Goal: Task Accomplishment & Management: Complete application form

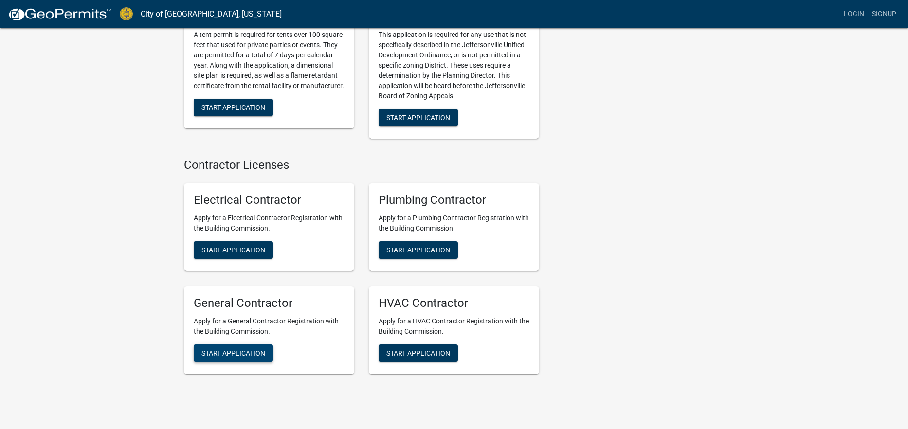
scroll to position [1939, 0]
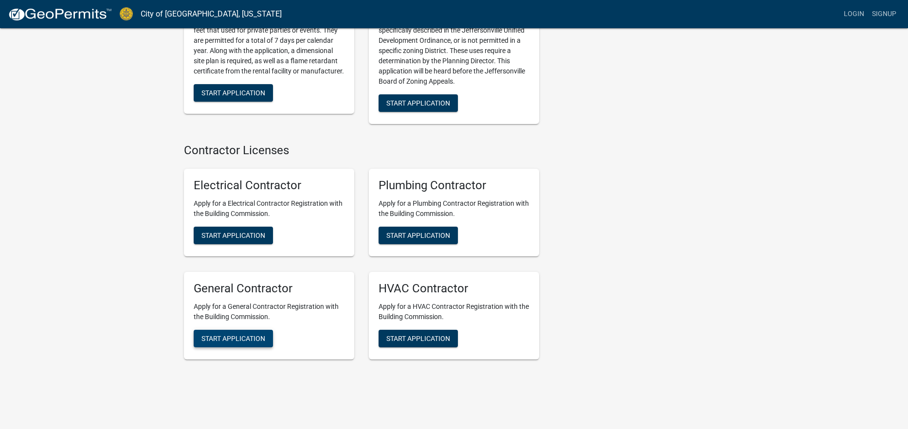
click at [241, 330] on button "Start Application" at bounding box center [233, 339] width 79 height 18
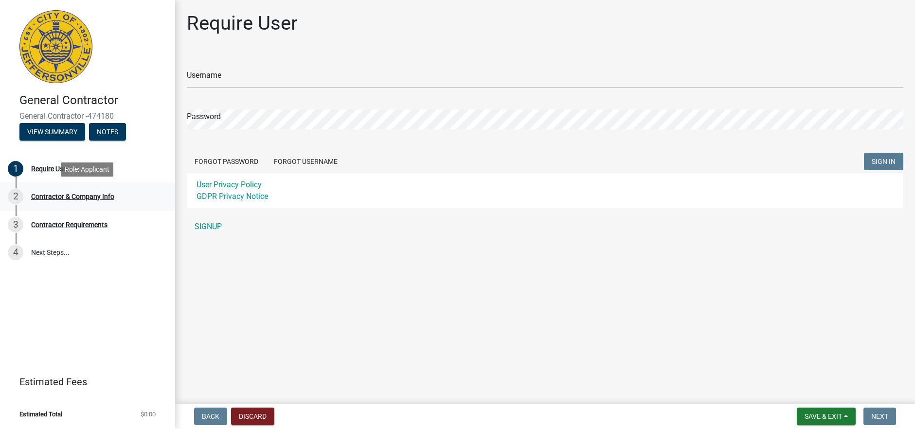
click at [61, 199] on div "Contractor & Company Info" at bounding box center [72, 196] width 83 height 7
click at [61, 197] on div "Contractor & Company Info" at bounding box center [72, 196] width 83 height 7
click at [53, 232] on div "3 Contractor Requirements" at bounding box center [84, 225] width 152 height 16
click at [53, 226] on div "Contractor Requirements" at bounding box center [69, 224] width 76 height 7
click at [63, 131] on button "View Summary" at bounding box center [52, 132] width 66 height 18
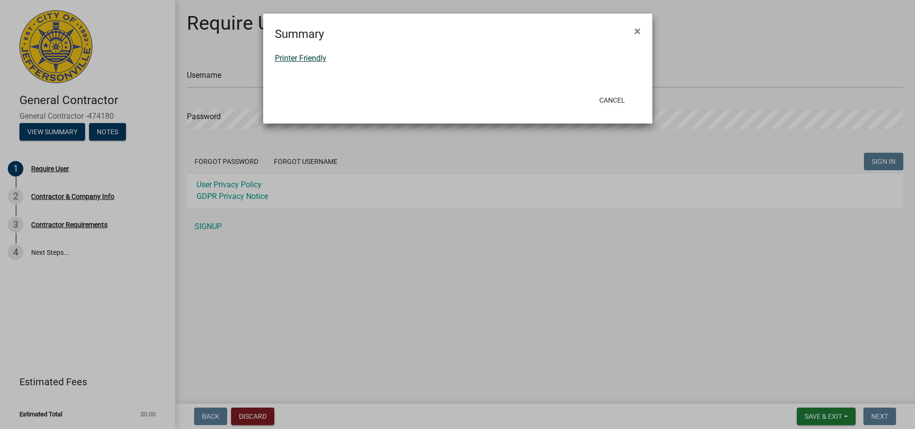
click at [317, 58] on link "Printer Friendly" at bounding box center [301, 58] width 52 height 9
click at [622, 99] on button "Cancel" at bounding box center [612, 100] width 41 height 18
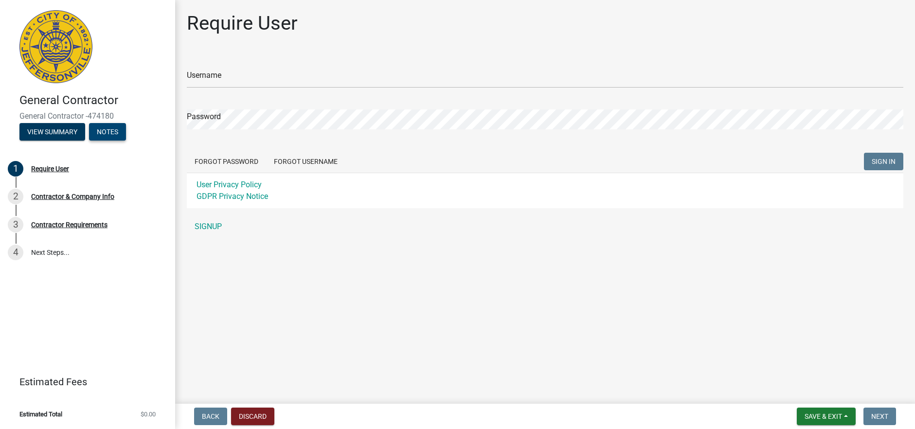
click at [111, 132] on button "Notes" at bounding box center [107, 132] width 37 height 18
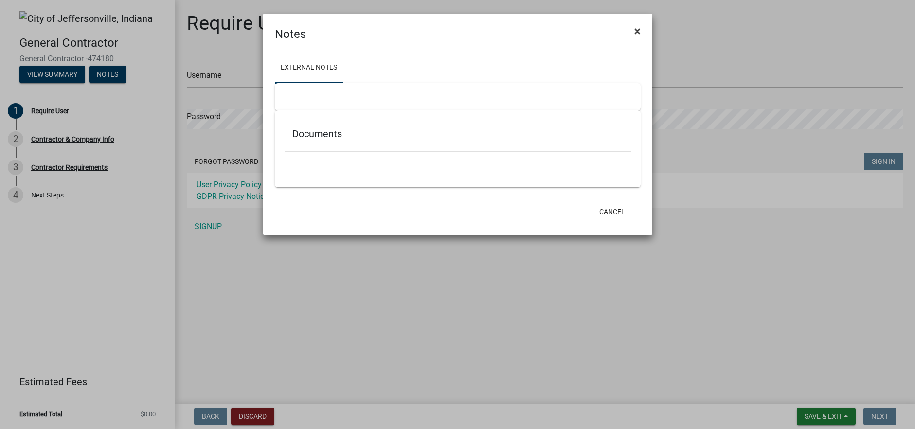
click at [639, 27] on span "×" at bounding box center [638, 31] width 6 height 14
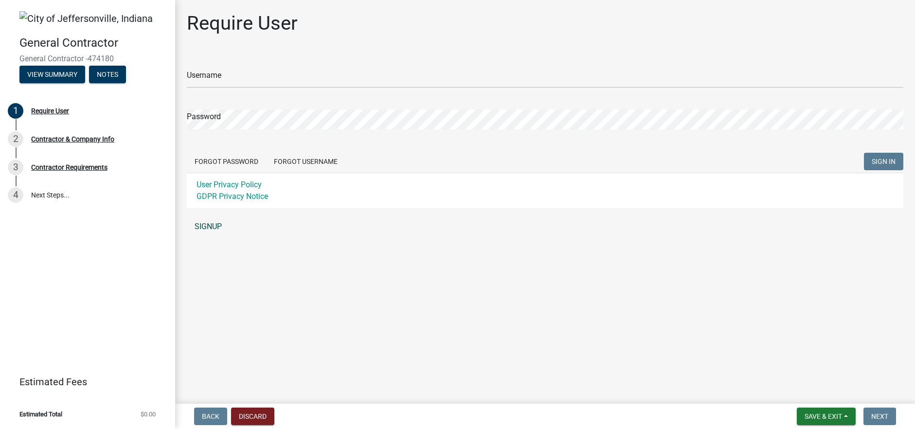
click at [213, 227] on link "SIGNUP" at bounding box center [545, 226] width 717 height 19
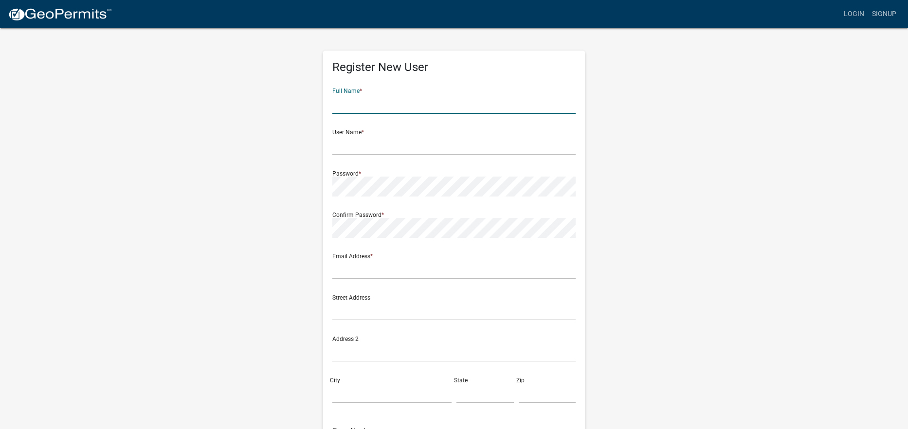
click at [370, 111] on input "text" at bounding box center [453, 104] width 243 height 20
click at [214, 121] on div "Register New User Full Name * User Name * Password * Confirm Password * Email A…" at bounding box center [454, 287] width 555 height 521
click at [348, 112] on input "text" at bounding box center [453, 104] width 243 height 20
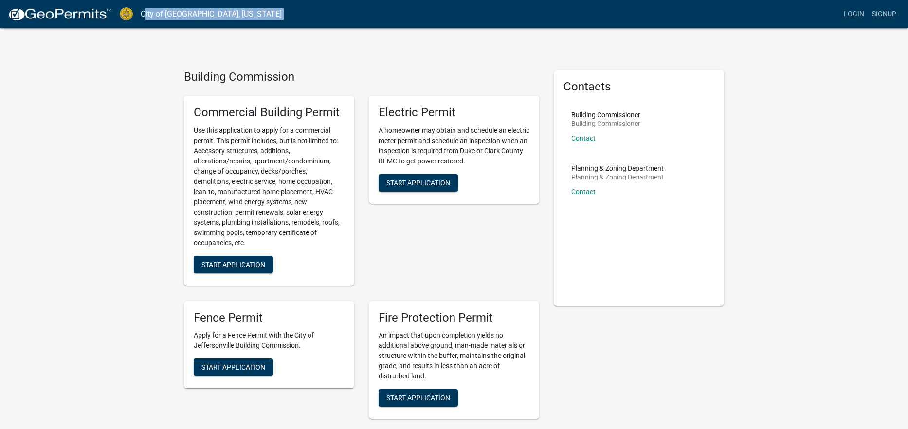
drag, startPoint x: 254, startPoint y: 13, endPoint x: 138, endPoint y: 13, distance: 115.8
click at [138, 13] on nav "City of [GEOGRAPHIC_DATA], [US_STATE] more_horiz Login Signup" at bounding box center [454, 14] width 908 height 28
copy nav "City of [GEOGRAPHIC_DATA], [US_STATE] more_horiz"
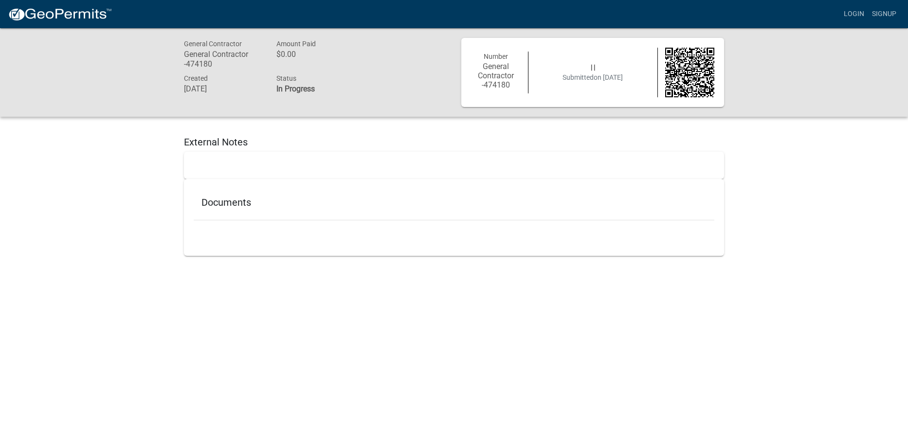
click at [230, 206] on h5 "Documents" at bounding box center [453, 203] width 505 height 12
click at [230, 129] on div "External Notes Documents" at bounding box center [454, 192] width 555 height 128
click at [216, 134] on div "External Notes Documents" at bounding box center [454, 192] width 555 height 128
